Goal: Task Accomplishment & Management: Manage account settings

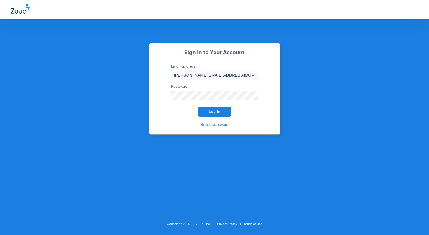
click at [162, 121] on div "Sign In to Your Account Email address [PERSON_NAME][EMAIL_ADDRESS][DOMAIN_NAME]…" at bounding box center [214, 89] width 131 height 92
click at [209, 111] on button "Log In" at bounding box center [214, 112] width 33 height 10
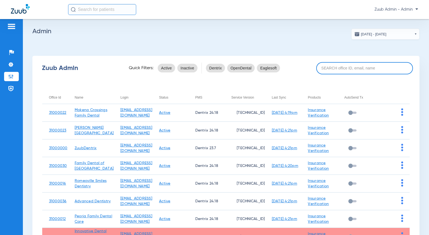
click at [324, 70] on input at bounding box center [364, 68] width 97 height 12
paste input "31000029"
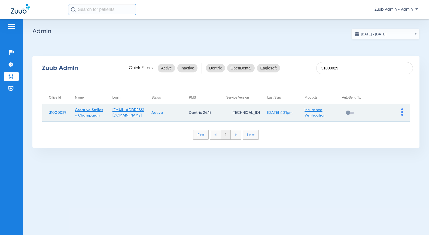
type input "31000029"
click at [402, 113] on img at bounding box center [402, 111] width 2 height 7
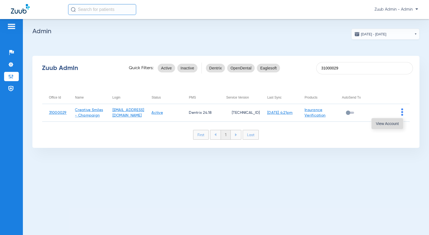
click at [393, 125] on span "View Account" at bounding box center [387, 124] width 23 height 4
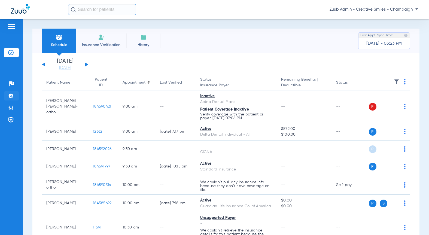
click at [13, 99] on li "Settings" at bounding box center [11, 95] width 15 height 9
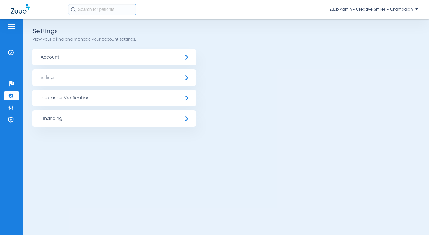
click at [58, 97] on span "Insurance Verification" at bounding box center [114, 98] width 164 height 16
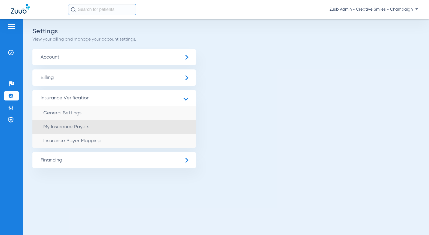
click at [73, 131] on li "My Insurance Payers" at bounding box center [114, 127] width 164 height 14
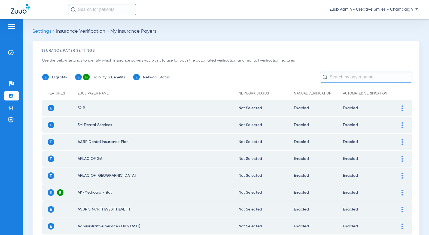
click at [329, 77] on input "text" at bounding box center [366, 77] width 93 height 11
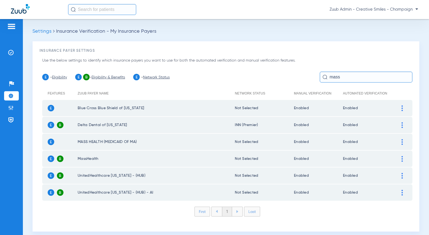
type input "mass"
click at [402, 126] on img at bounding box center [402, 125] width 1 height 6
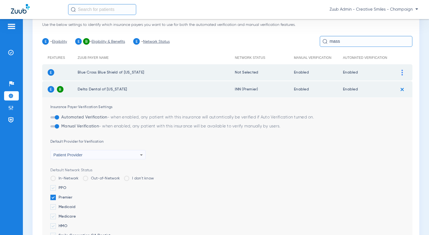
scroll to position [83, 0]
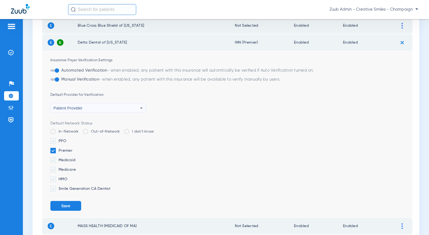
click at [81, 110] on div "Patient Provider" at bounding box center [96, 108] width 87 height 9
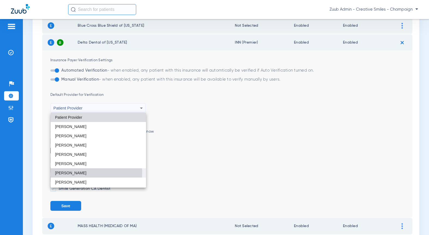
click at [84, 173] on mat-option "[PERSON_NAME]" at bounding box center [98, 172] width 95 height 9
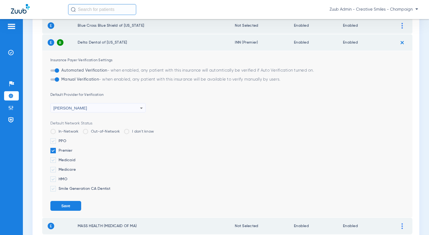
click at [64, 206] on button "Save" at bounding box center [65, 206] width 31 height 10
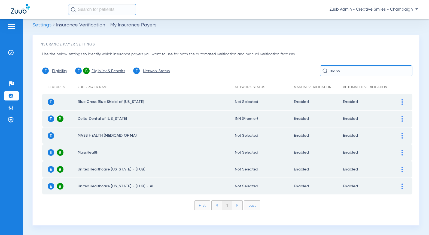
scroll to position [6, 0]
click at [400, 118] on div at bounding box center [403, 119] width 10 height 6
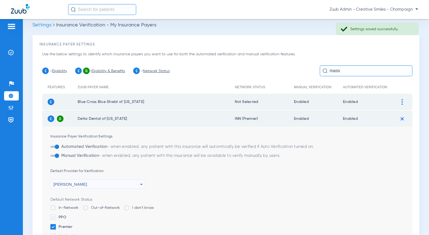
scroll to position [83, 0]
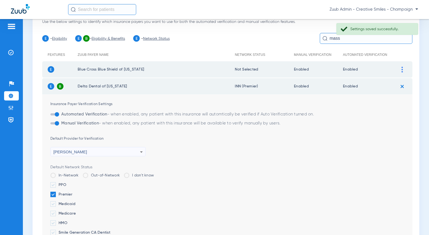
click at [402, 85] on img at bounding box center [402, 86] width 9 height 9
